Goal: Obtain resource: Download file/media

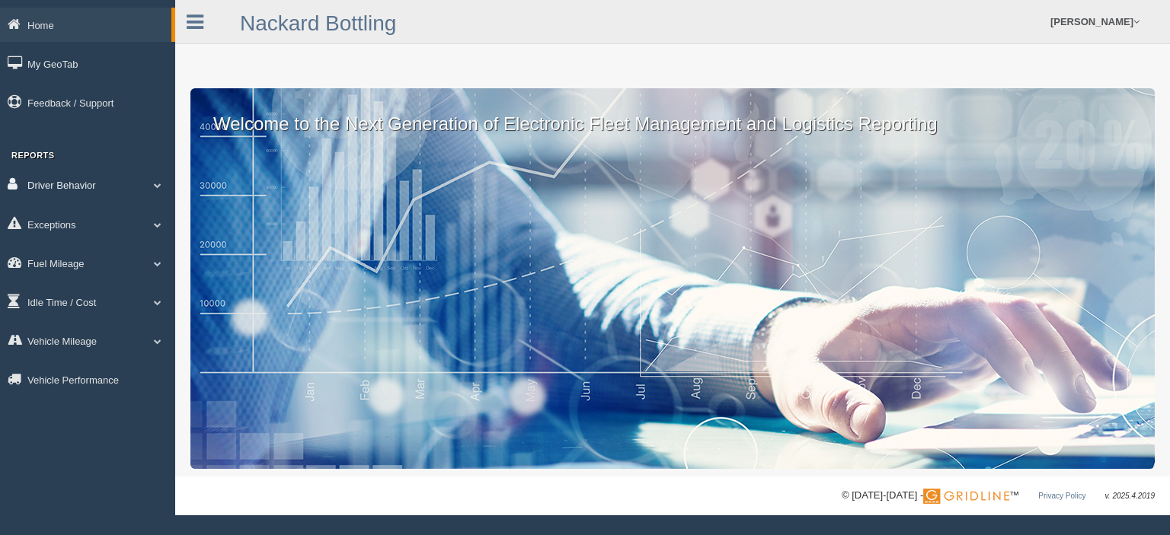
click at [75, 184] on link "Driver Behavior" at bounding box center [87, 185] width 175 height 34
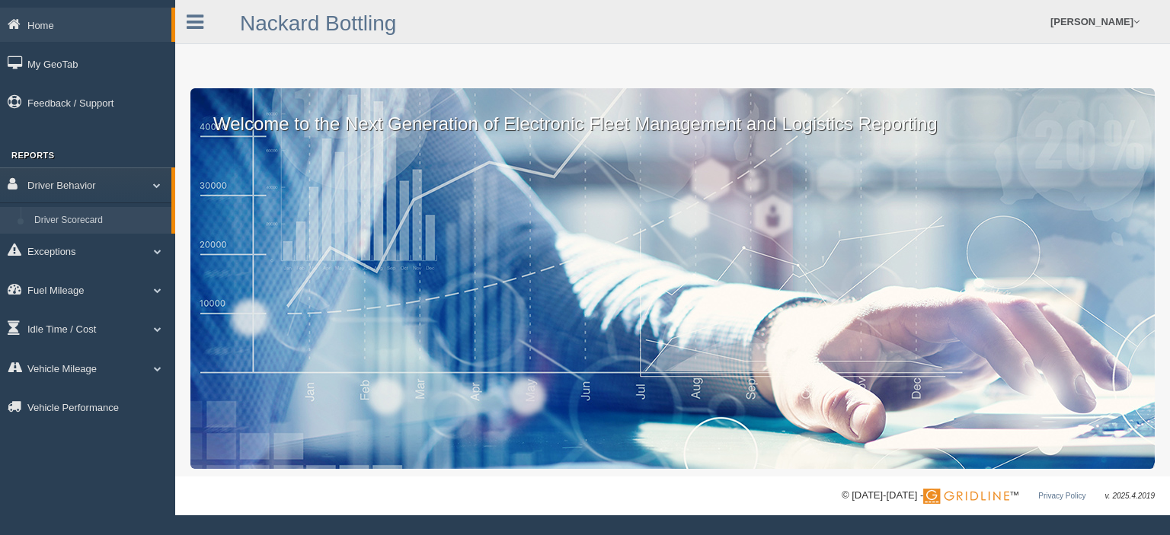
click at [87, 218] on link "Driver Scorecard" at bounding box center [99, 220] width 144 height 27
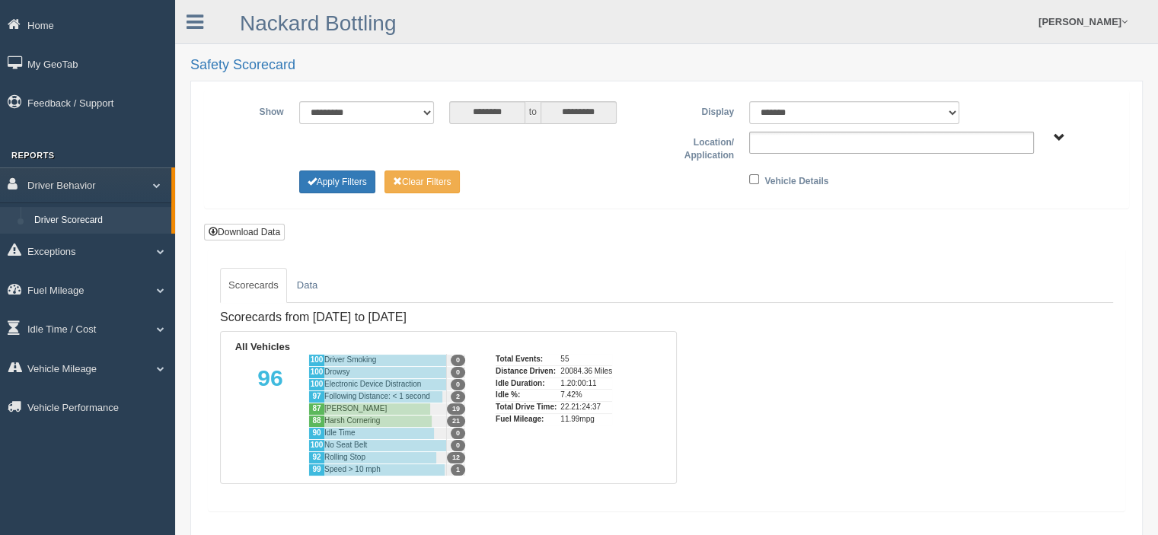
click at [792, 145] on input "text" at bounding box center [787, 142] width 66 height 19
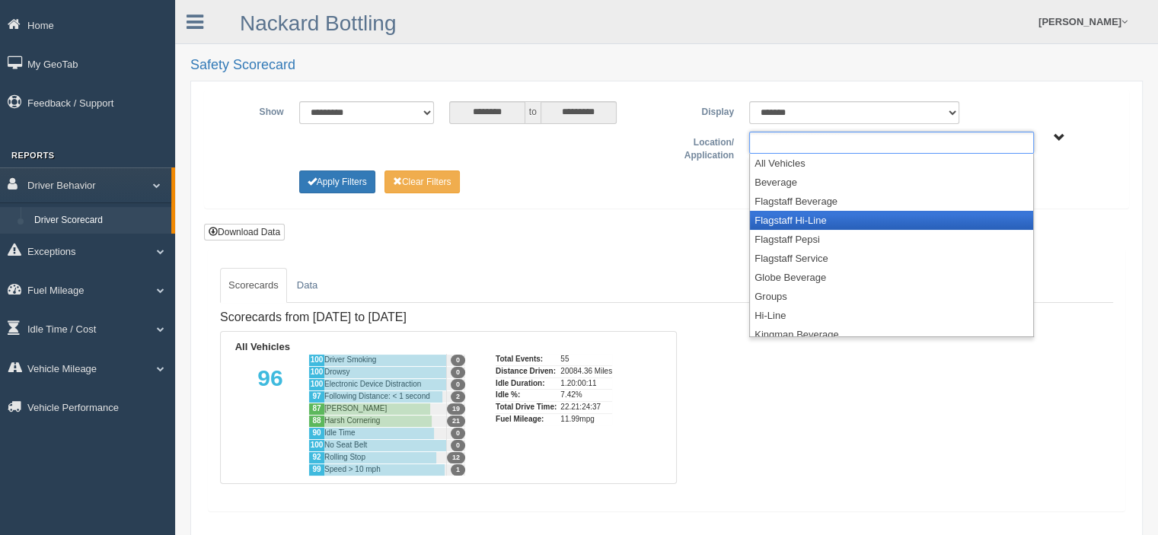
click at [794, 216] on li "Flagstaff Hi-Line" at bounding box center [891, 220] width 283 height 19
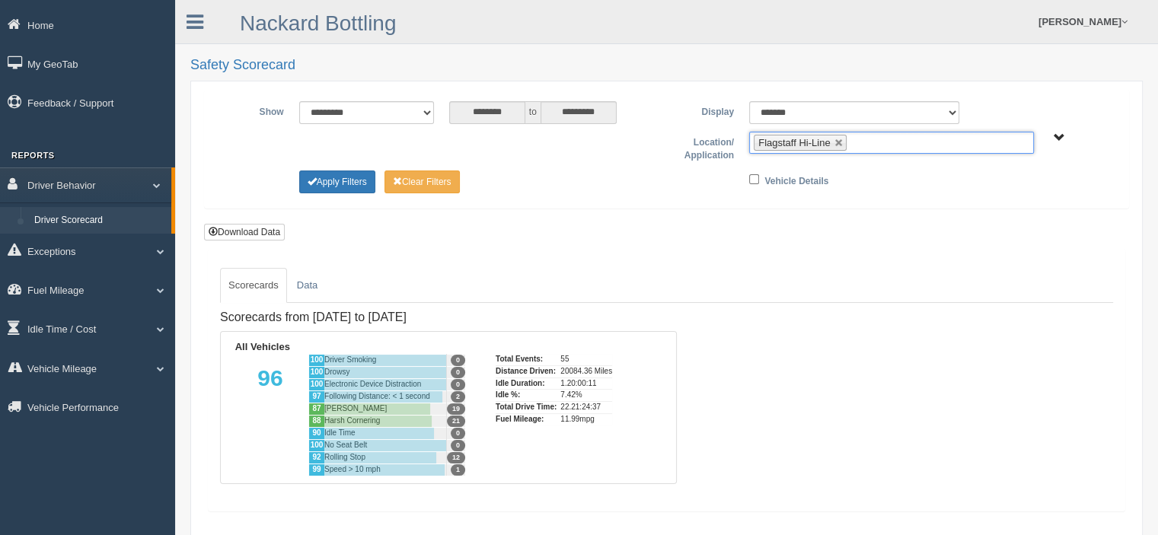
click at [868, 145] on input "text" at bounding box center [860, 142] width 19 height 19
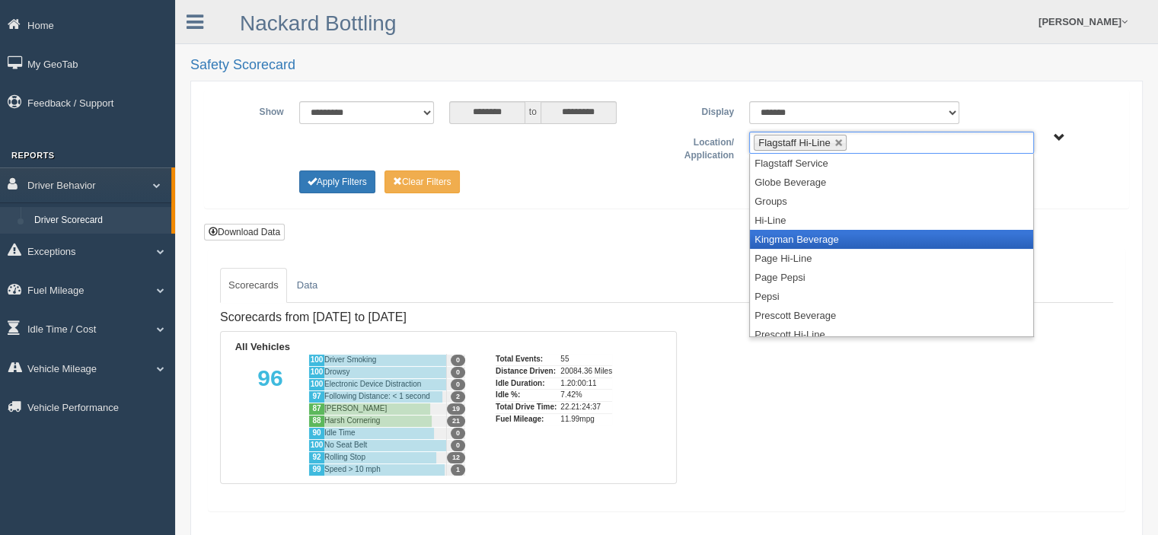
scroll to position [152, 0]
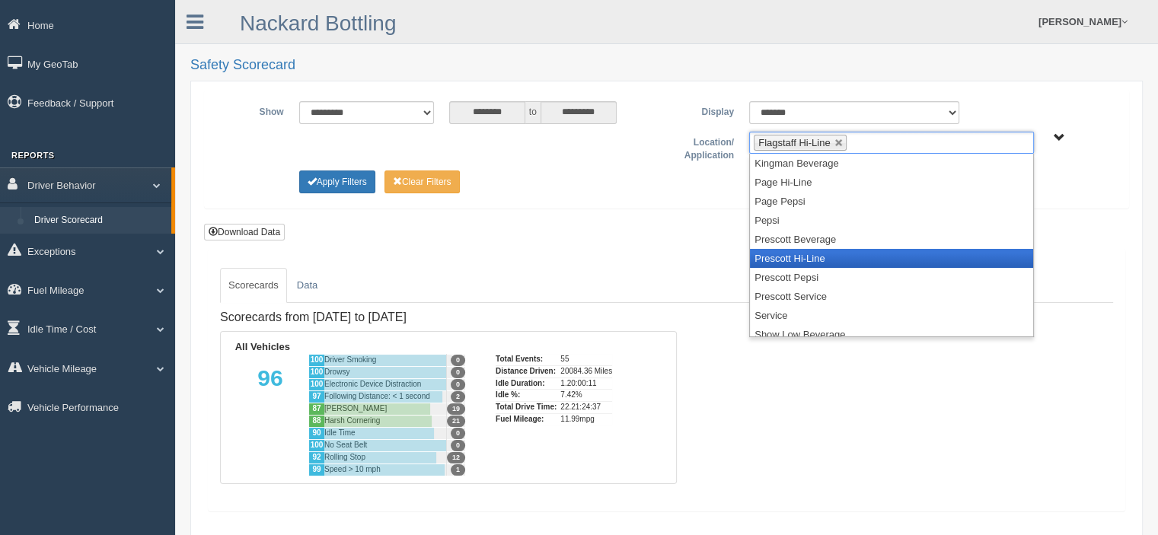
click at [801, 260] on li "Prescott Hi-Line" at bounding box center [891, 258] width 283 height 19
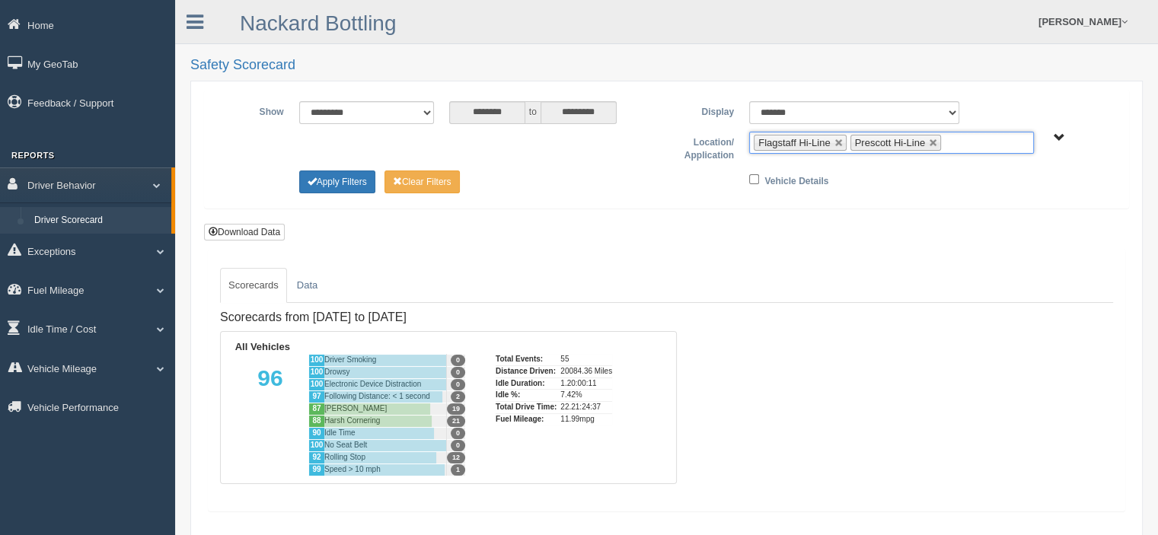
click at [967, 142] on ul "Flagstaff Hi-Line Prescott Hi-Line" at bounding box center [891, 143] width 285 height 22
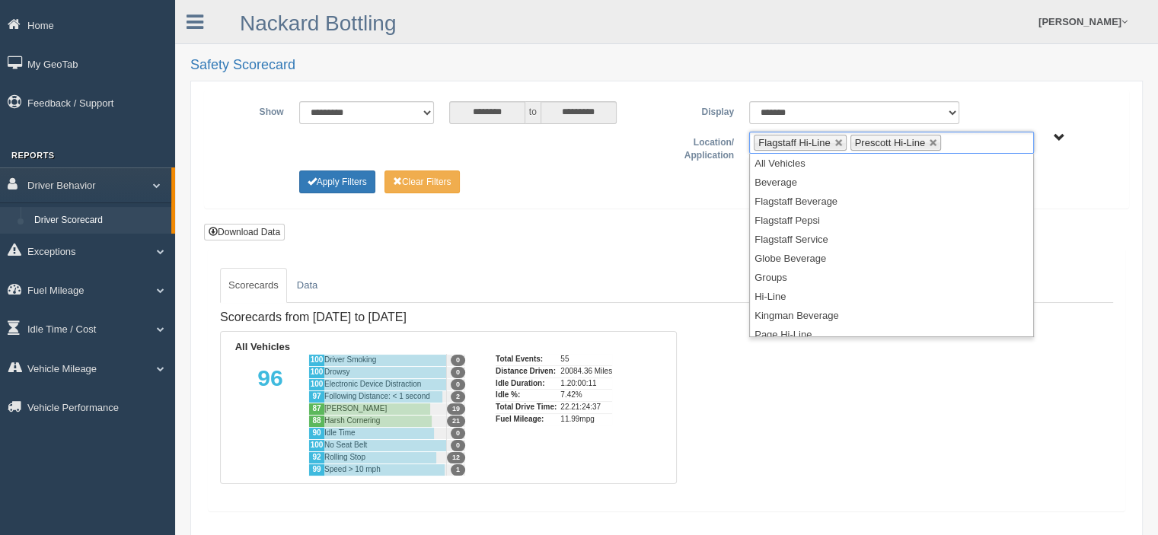
scroll to position [198, 0]
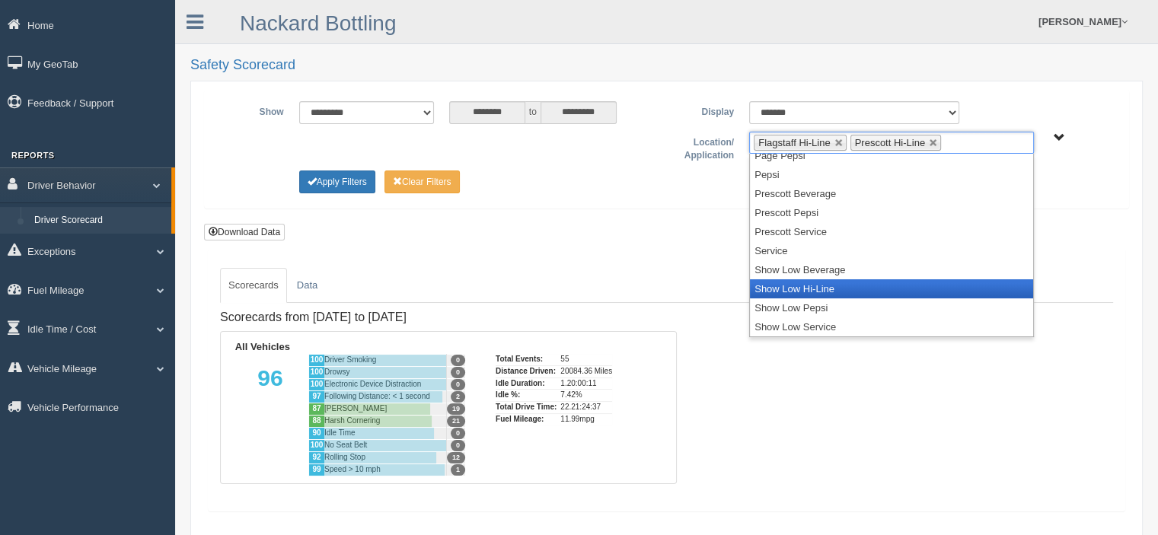
click at [820, 285] on li "Show Low Hi-Line" at bounding box center [891, 289] width 283 height 19
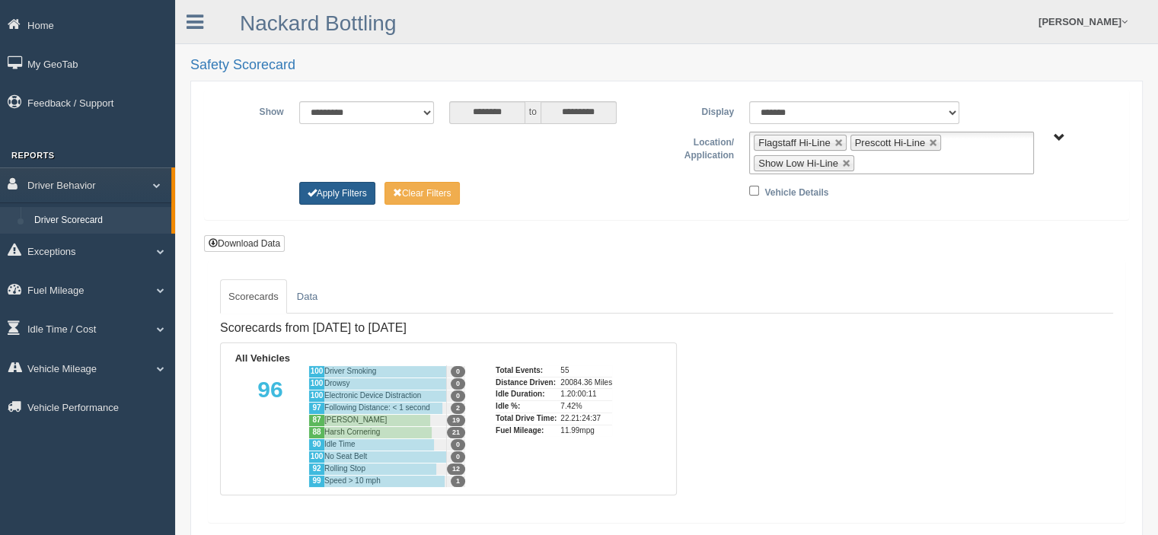
click at [338, 191] on button "Apply Filters" at bounding box center [337, 193] width 76 height 23
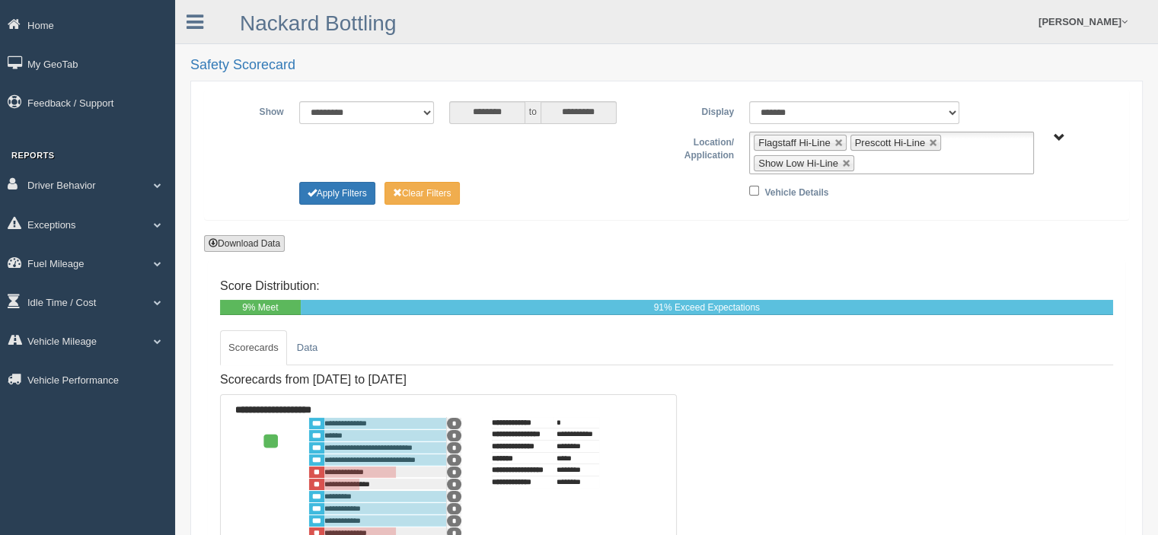
click at [248, 240] on button "Download Data" at bounding box center [244, 243] width 81 height 17
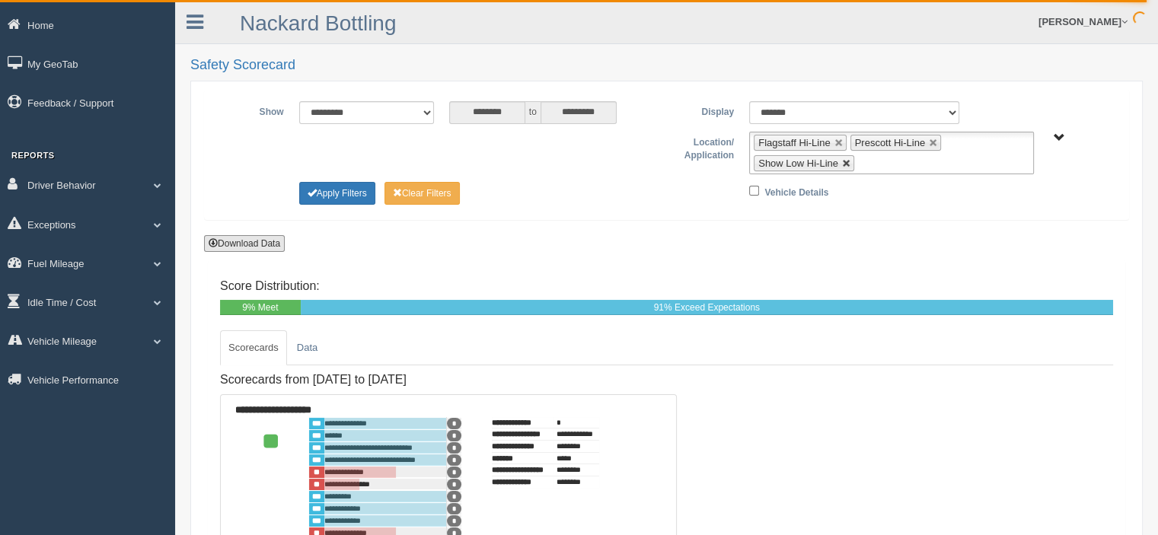
click at [848, 161] on link at bounding box center [846, 163] width 9 height 9
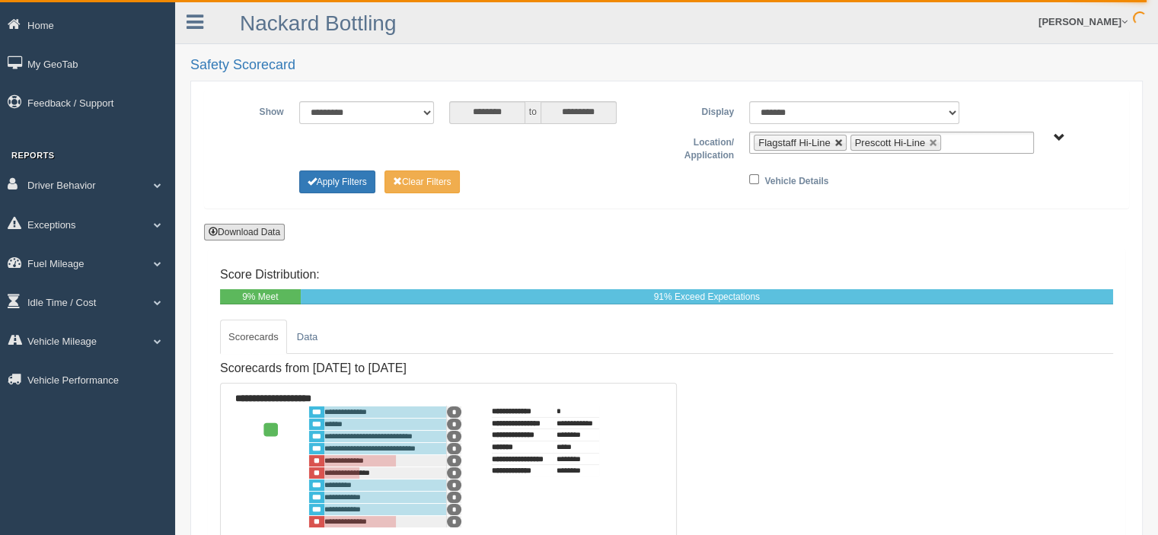
click at [836, 139] on link at bounding box center [839, 143] width 9 height 9
click at [836, 139] on link at bounding box center [837, 143] width 9 height 9
type input "**********"
click at [768, 145] on input "text" at bounding box center [787, 142] width 66 height 19
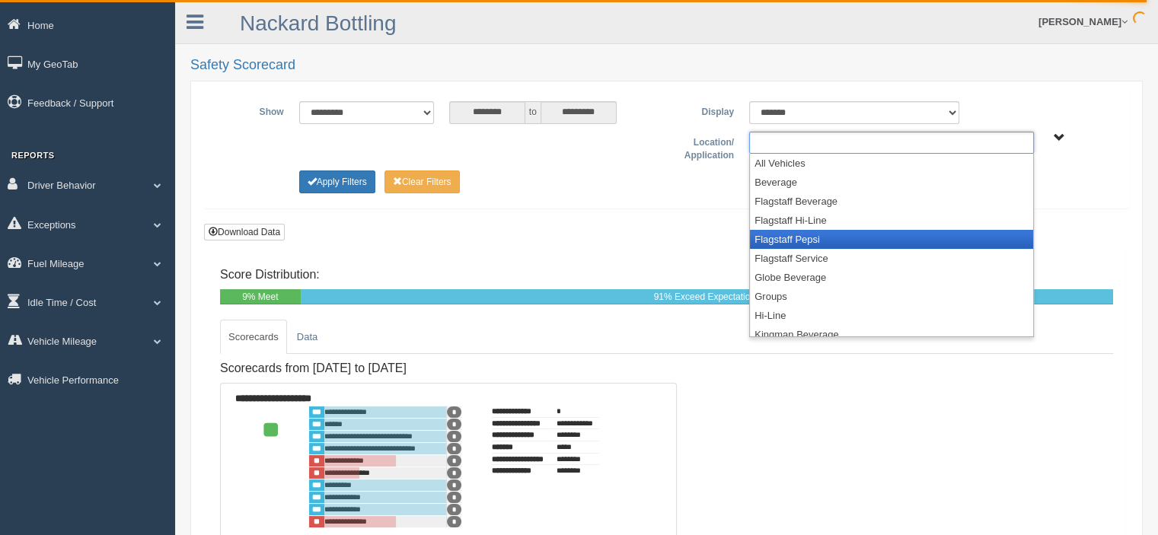
click at [781, 235] on li "Flagstaff Pepsi" at bounding box center [891, 239] width 283 height 19
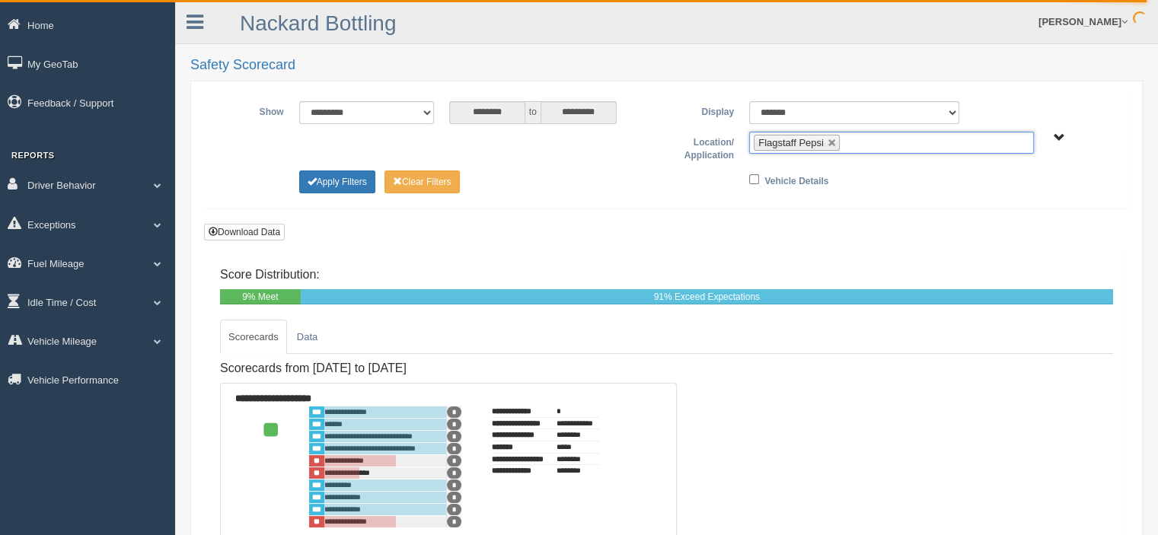
click at [859, 142] on input "text" at bounding box center [853, 142] width 19 height 19
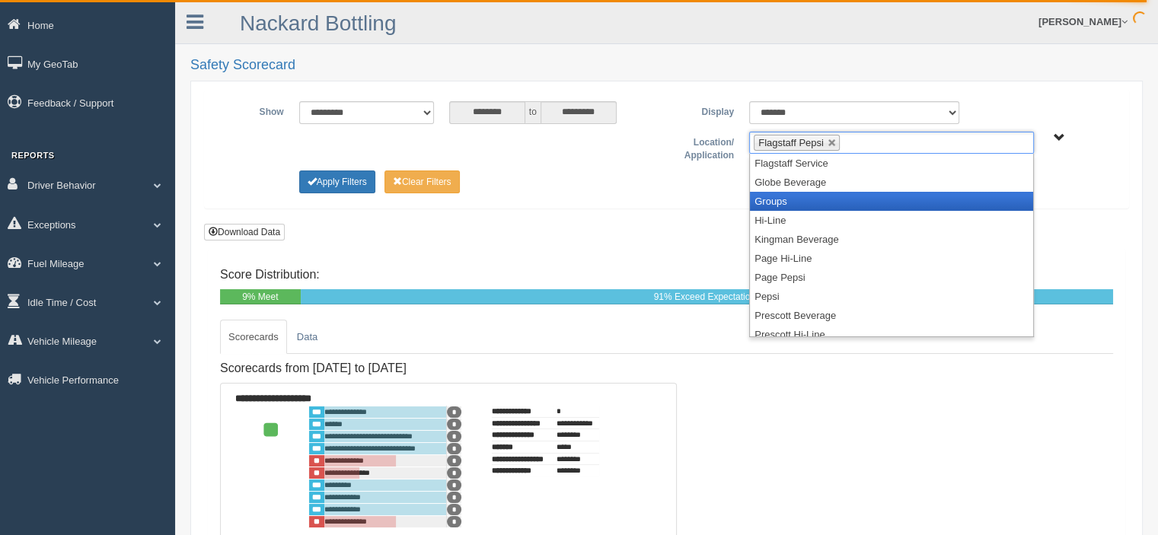
scroll to position [152, 0]
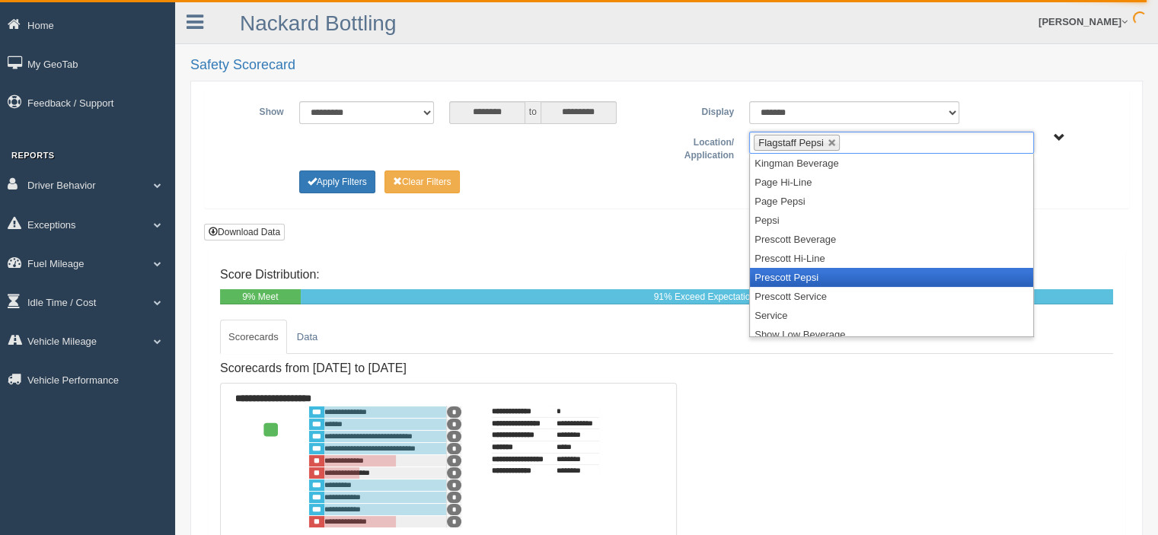
click at [813, 277] on li "Prescott Pepsi" at bounding box center [891, 277] width 283 height 19
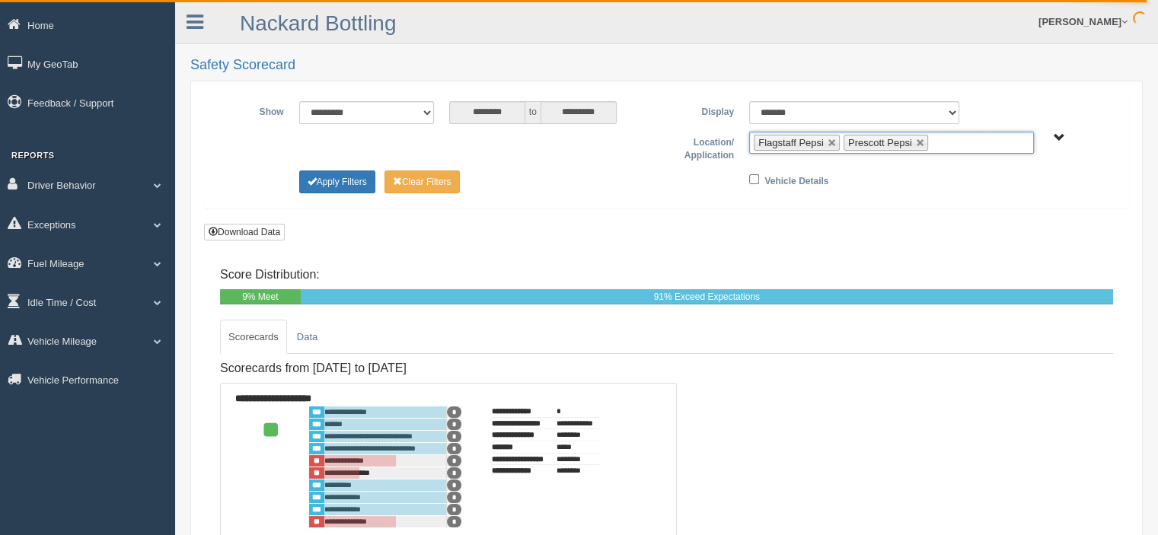
click at [952, 143] on ul "Flagstaff Pepsi Prescott Pepsi" at bounding box center [891, 143] width 285 height 22
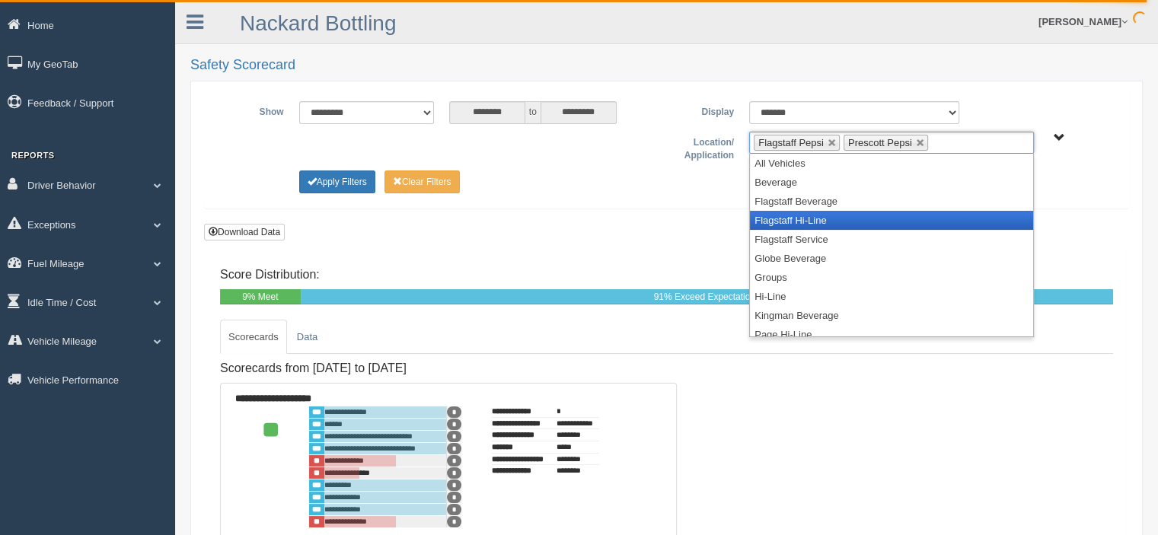
scroll to position [198, 0]
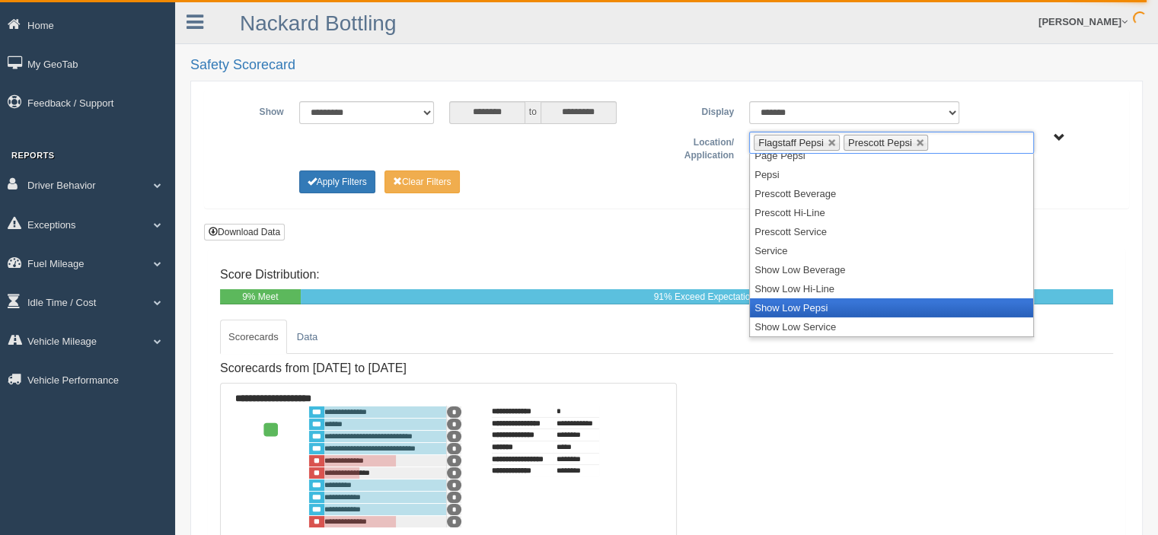
click at [819, 308] on li "Show Low Pepsi" at bounding box center [891, 308] width 283 height 19
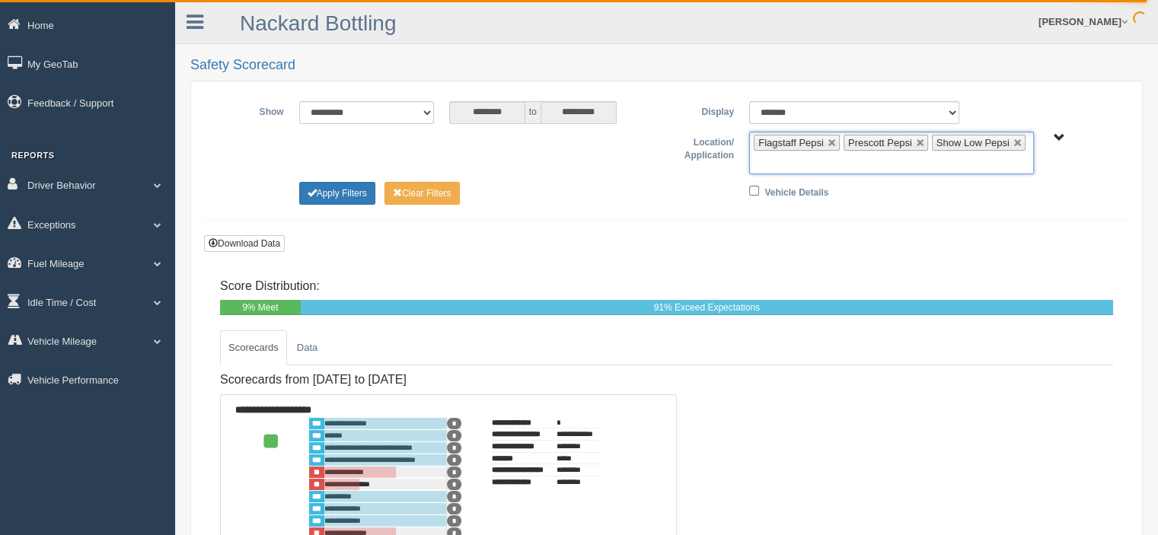
scroll to position [179, 0]
click at [356, 190] on button "Apply Filters" at bounding box center [337, 193] width 76 height 23
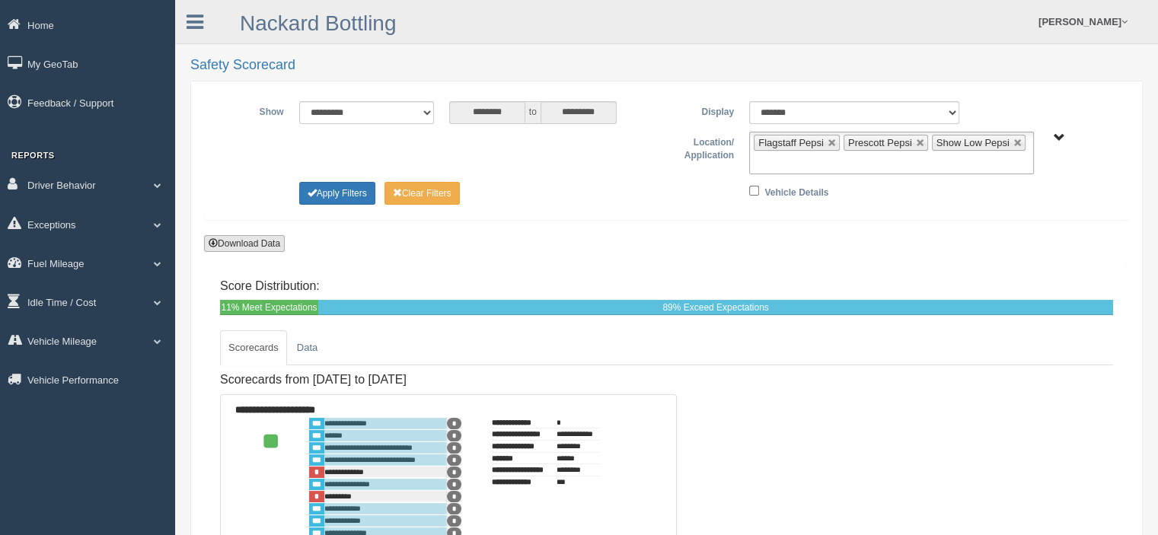
click at [257, 241] on button "Download Data" at bounding box center [244, 243] width 81 height 17
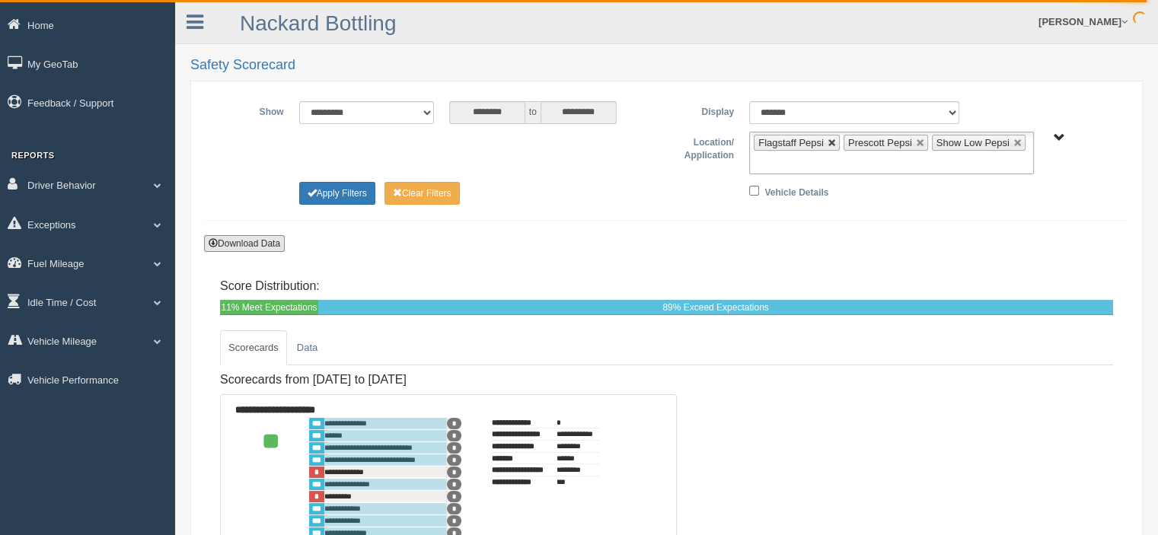
click at [829, 142] on link at bounding box center [832, 143] width 9 height 9
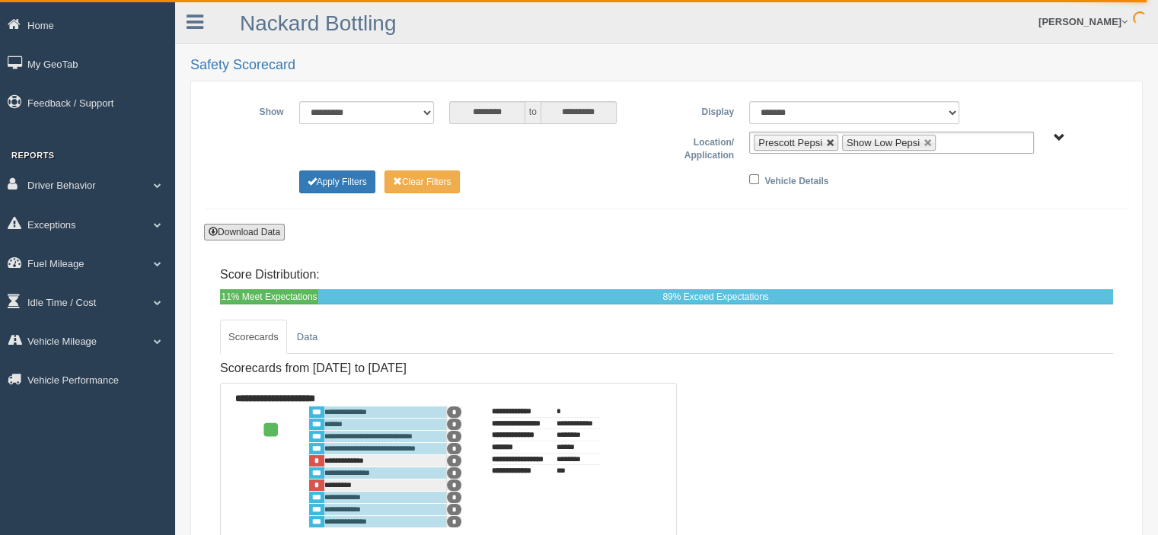
click at [832, 140] on link at bounding box center [830, 143] width 9 height 9
click at [838, 139] on link at bounding box center [840, 143] width 9 height 9
type input "**********"
click at [826, 138] on ul at bounding box center [891, 143] width 285 height 22
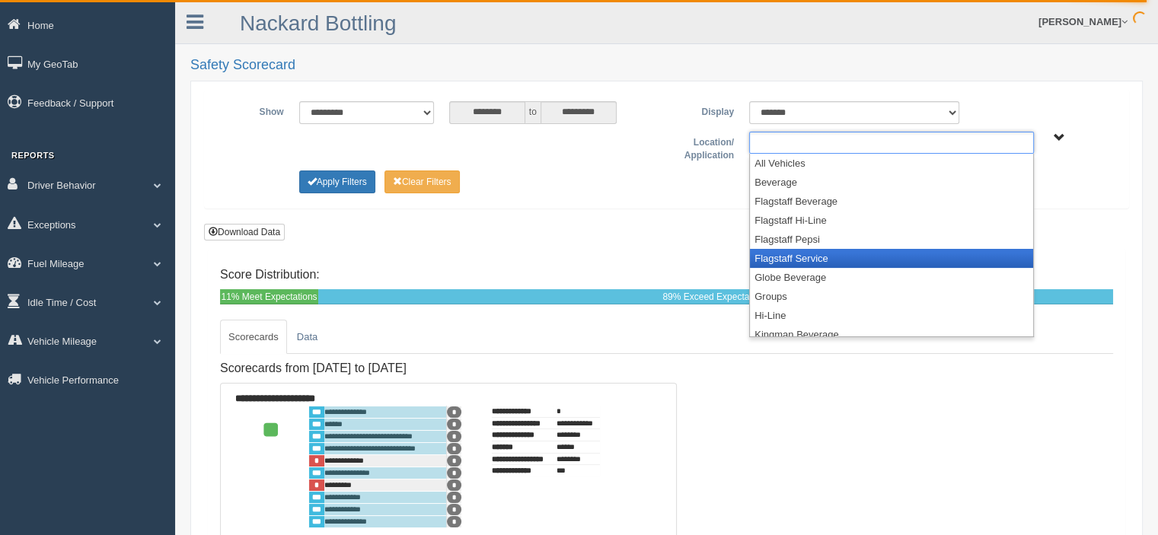
click at [812, 252] on li "Flagstaff Service" at bounding box center [891, 258] width 283 height 19
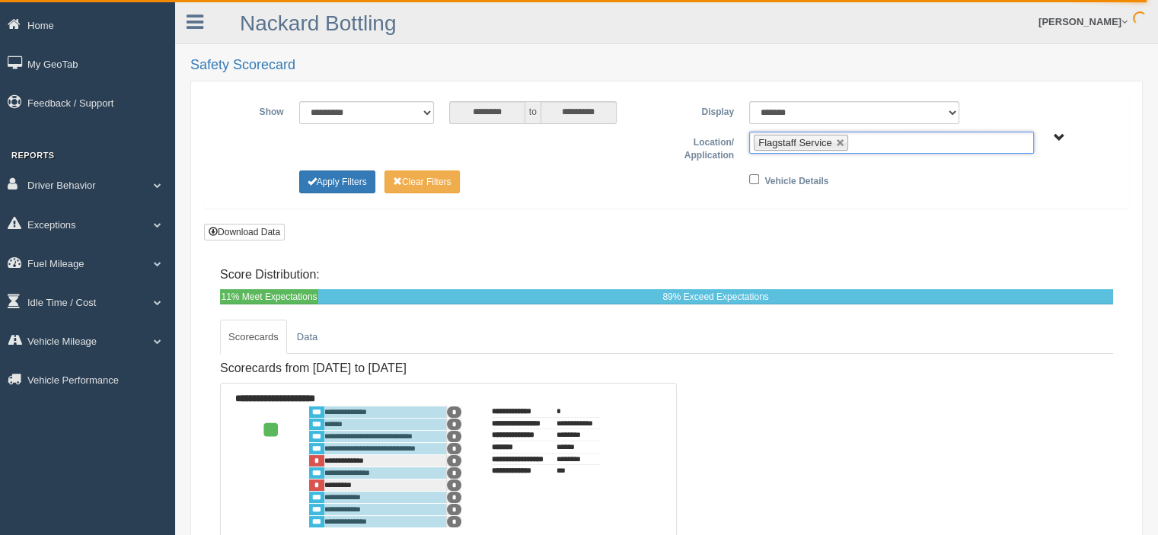
click at [881, 142] on ul "Flagstaff Service" at bounding box center [891, 143] width 285 height 22
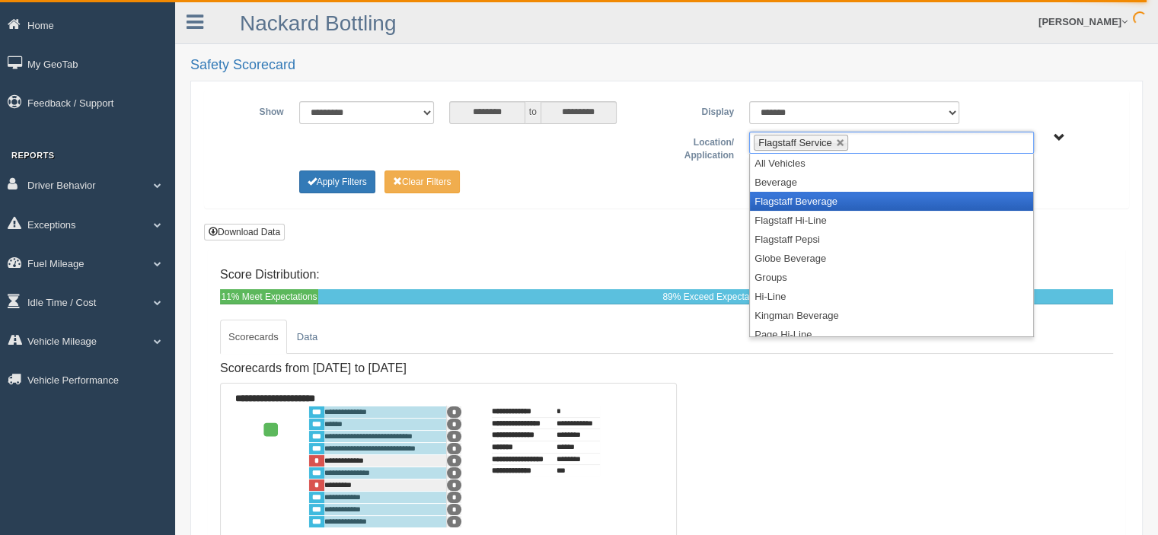
scroll to position [152, 0]
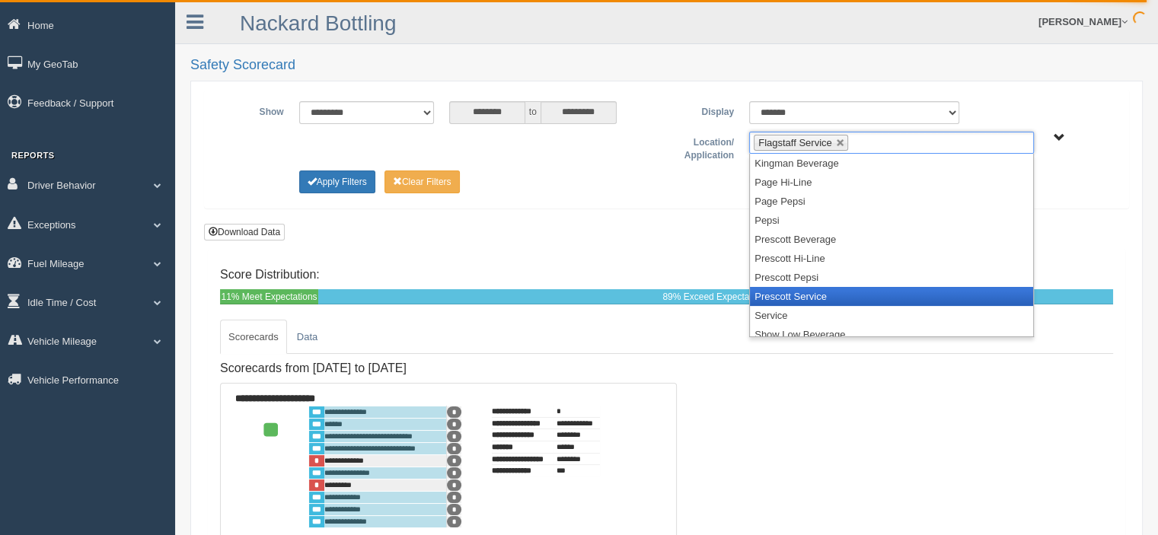
click at [808, 297] on li "Prescott Service" at bounding box center [891, 296] width 283 height 19
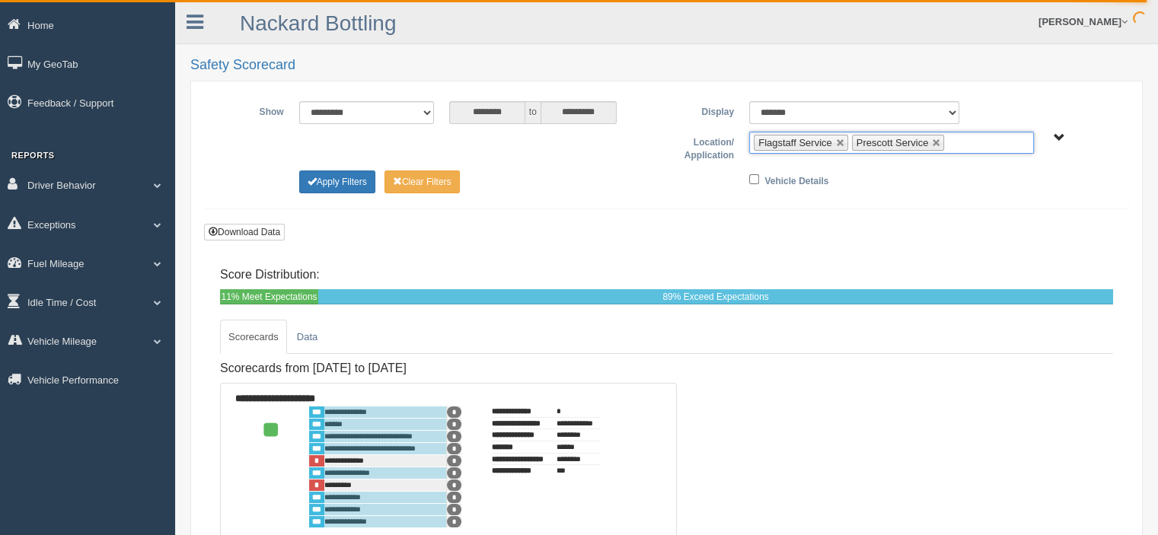
click at [954, 144] on input "text" at bounding box center [957, 142] width 19 height 19
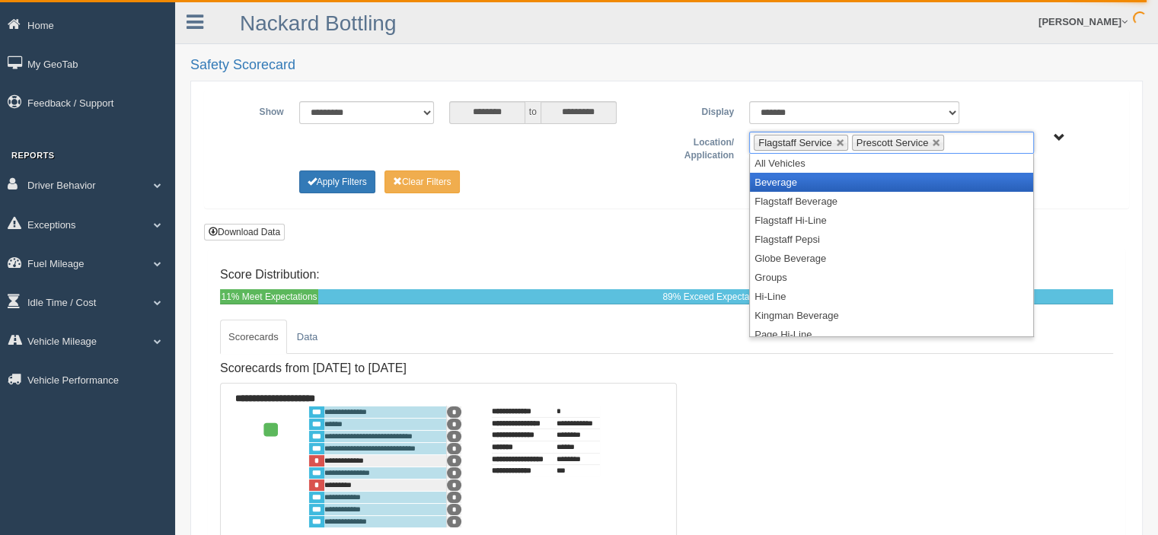
scroll to position [198, 0]
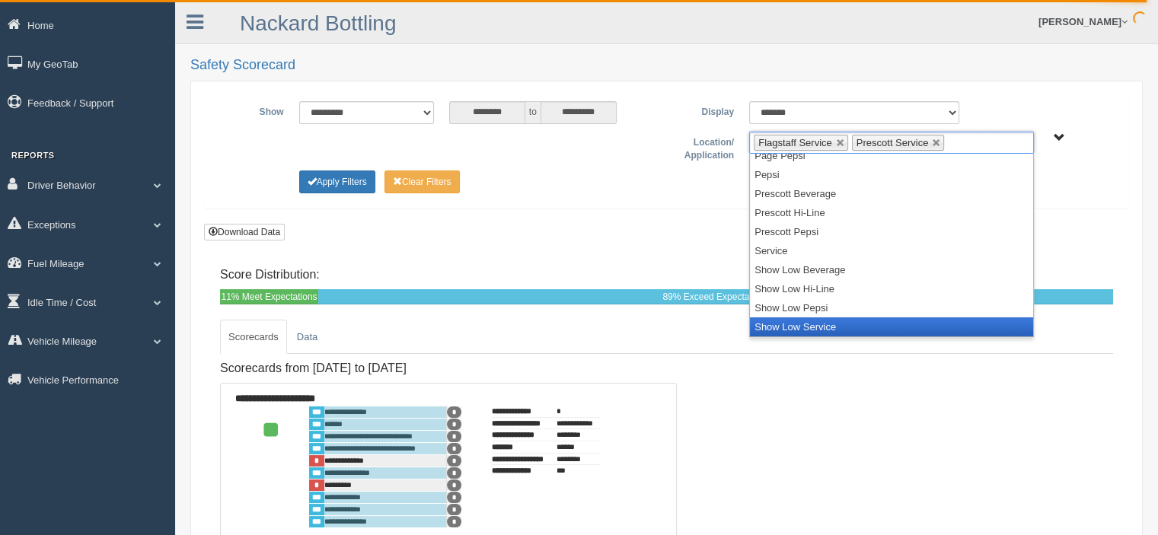
click at [812, 325] on li "Show Low Service" at bounding box center [891, 327] width 283 height 19
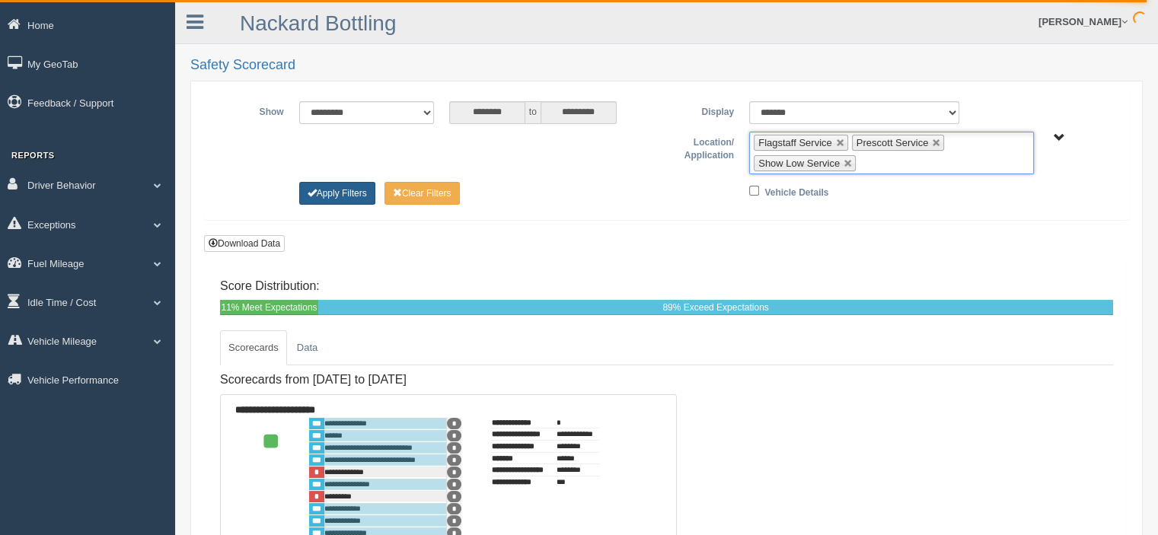
click at [321, 194] on button "Apply Filters" at bounding box center [337, 193] width 76 height 23
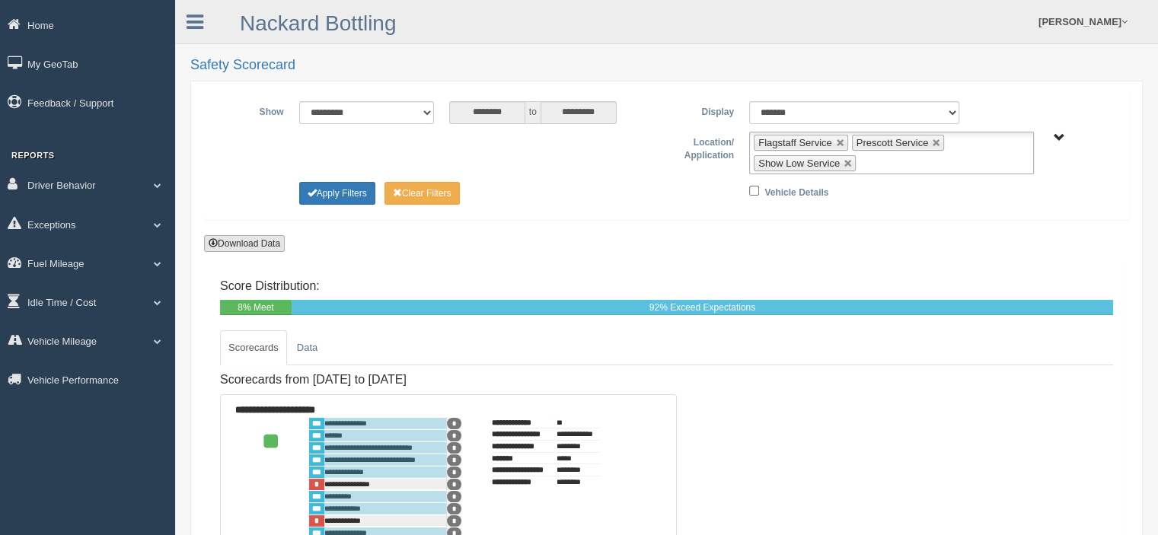
click at [250, 243] on button "Download Data" at bounding box center [244, 243] width 81 height 17
